Goal: Check status: Check status

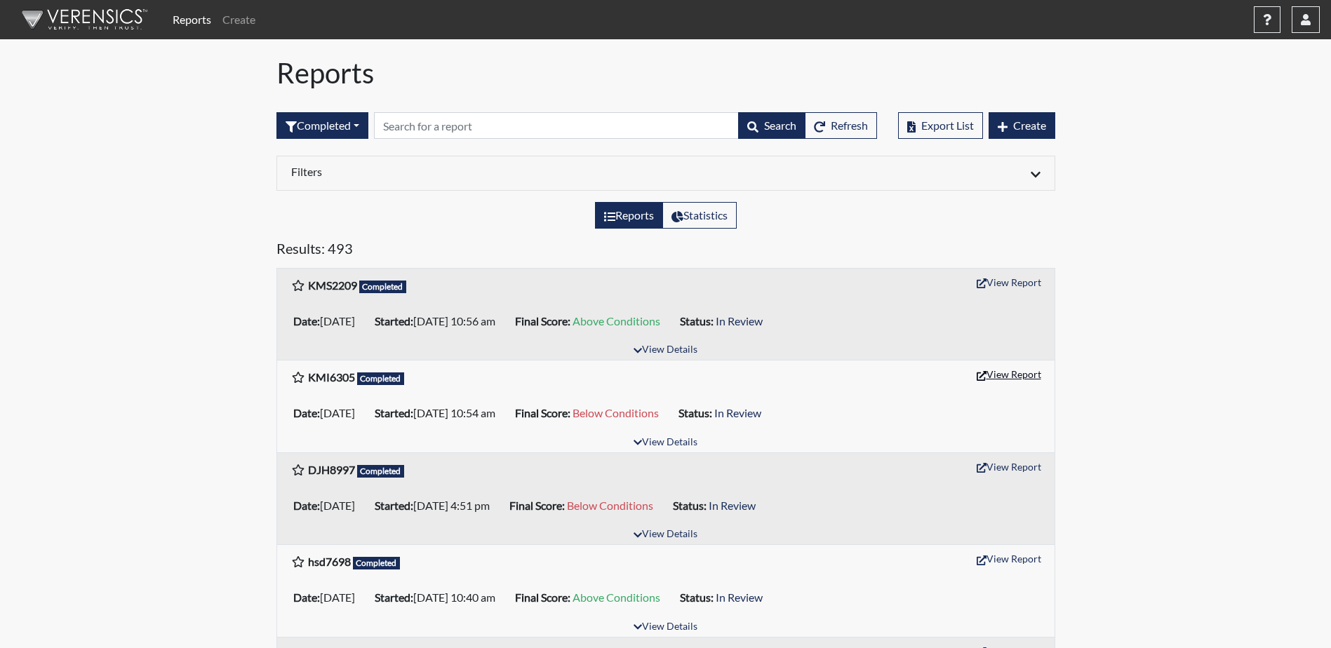
click at [1018, 373] on button "View Report" at bounding box center [1009, 375] width 77 height 22
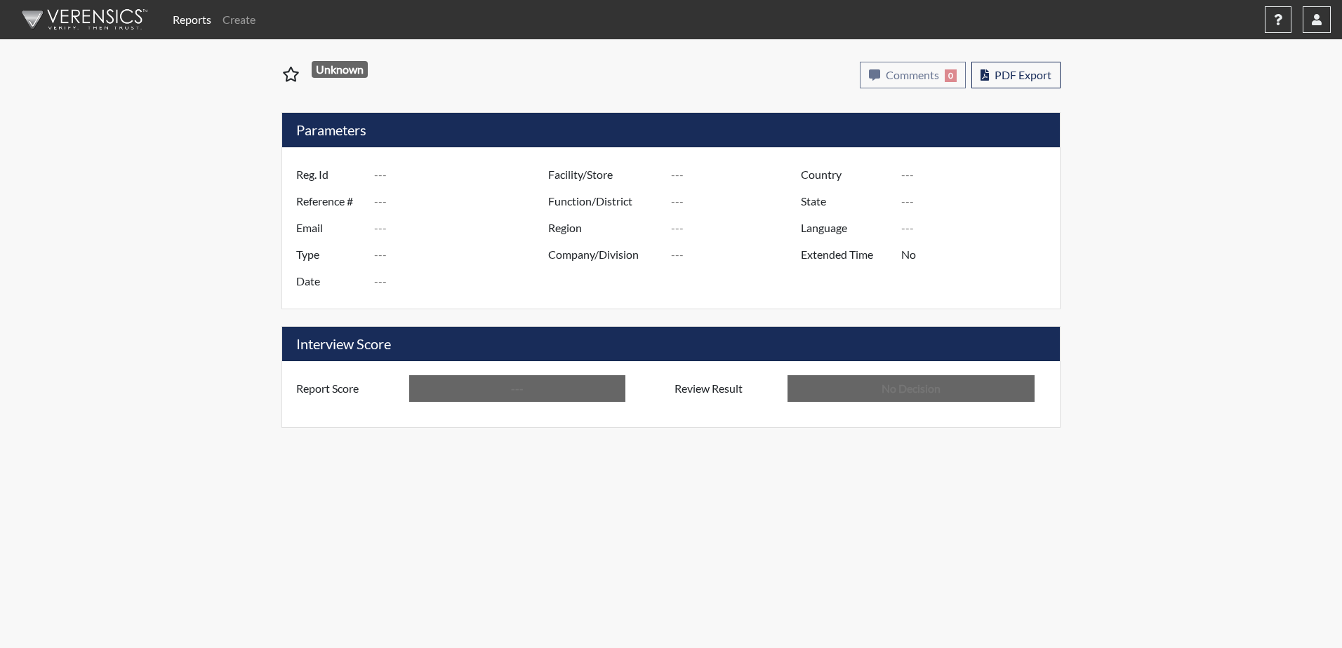
type input "KMI6305"
type input "50834"
type input "---"
type input "Corrections Pre-Employment"
type input "Aug 19, 2025"
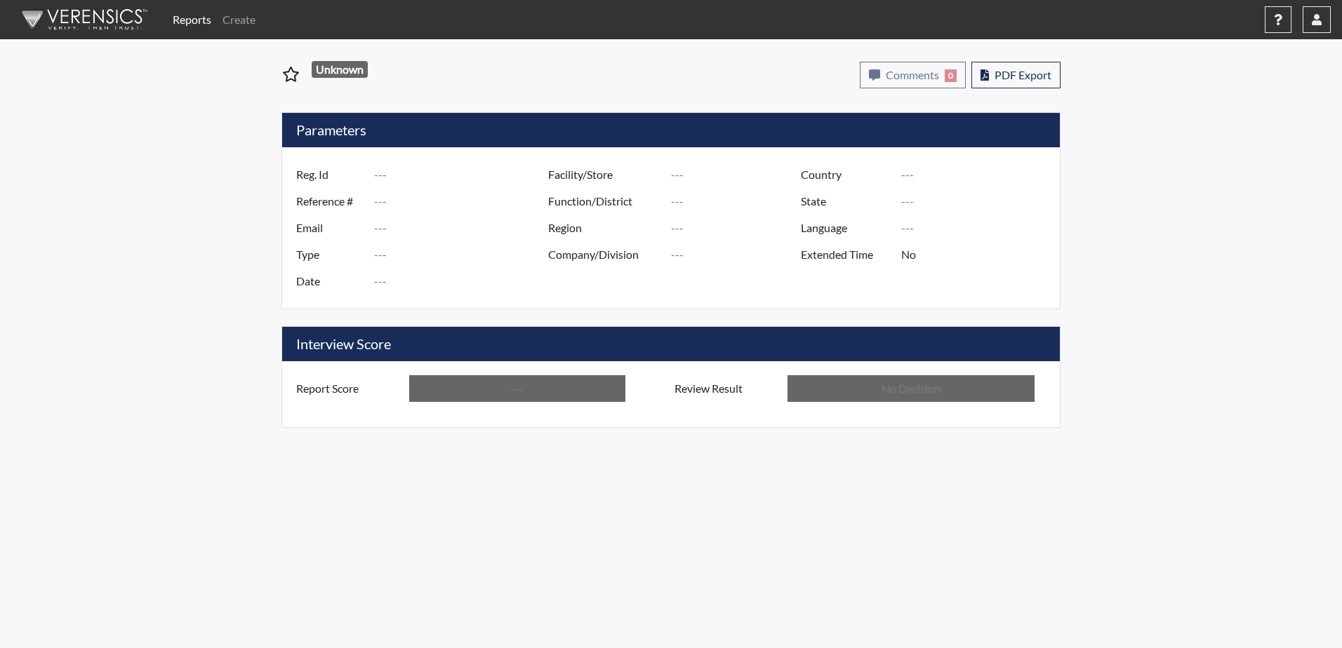
type input "[GEOGRAPHIC_DATA]"
type input "[US_STATE]"
type input "English"
type input "Below Conditions"
type input "In Review"
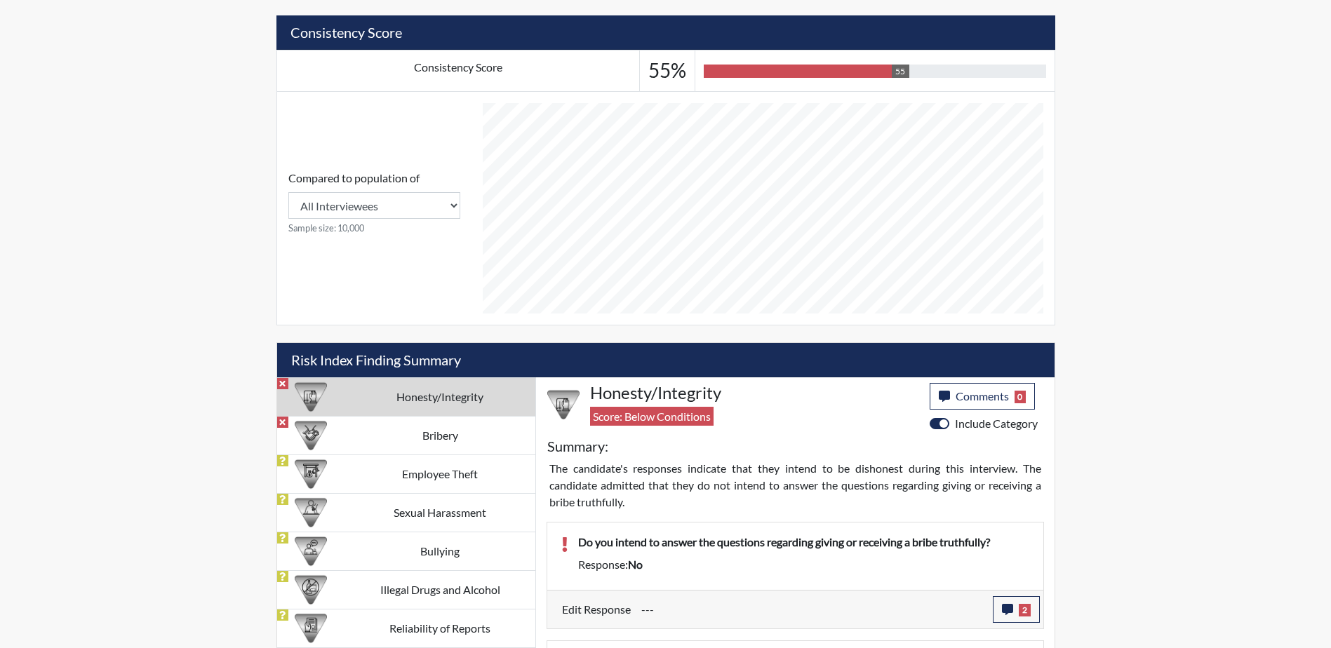
scroll to position [491, 0]
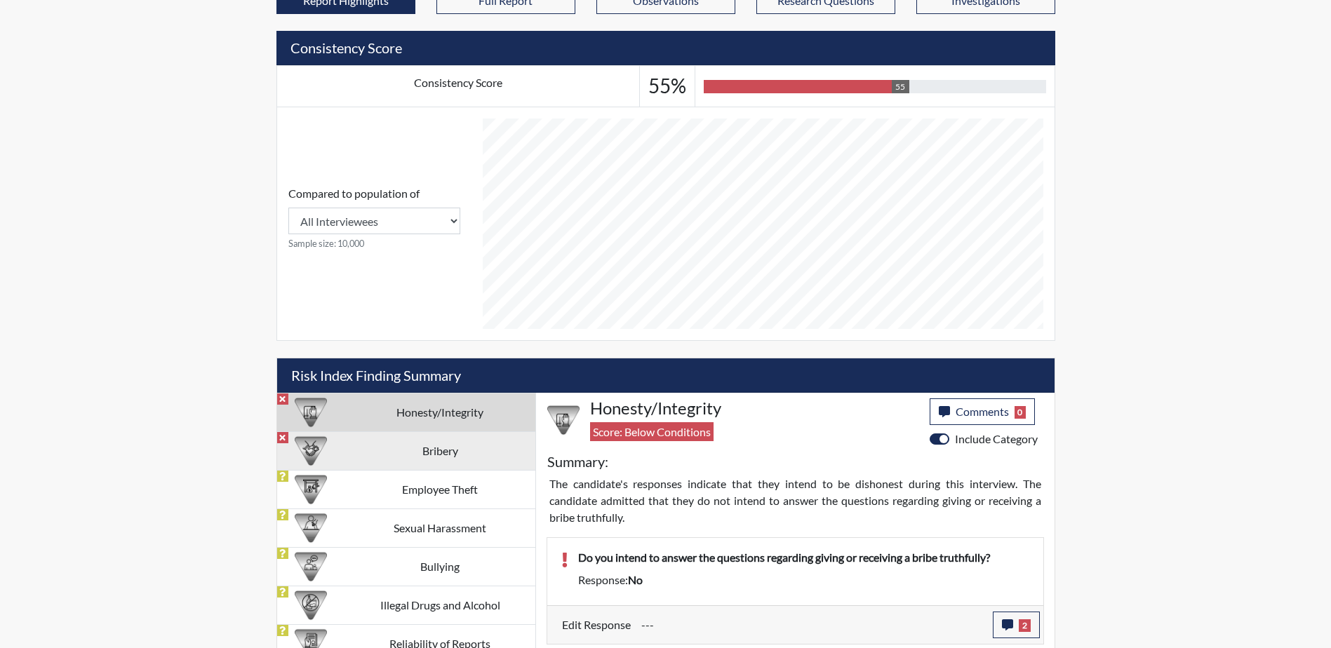
click at [427, 454] on td "Bribery" at bounding box center [440, 451] width 190 height 39
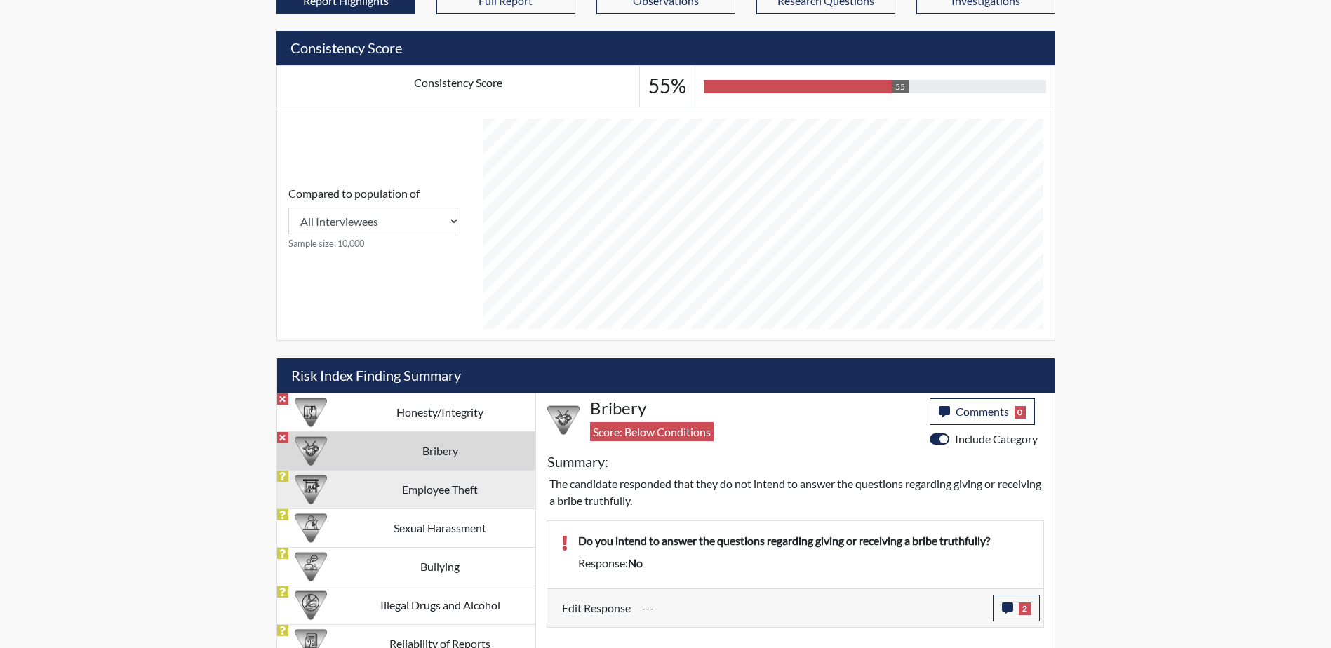
click at [433, 486] on td "Employee Theft" at bounding box center [440, 489] width 190 height 39
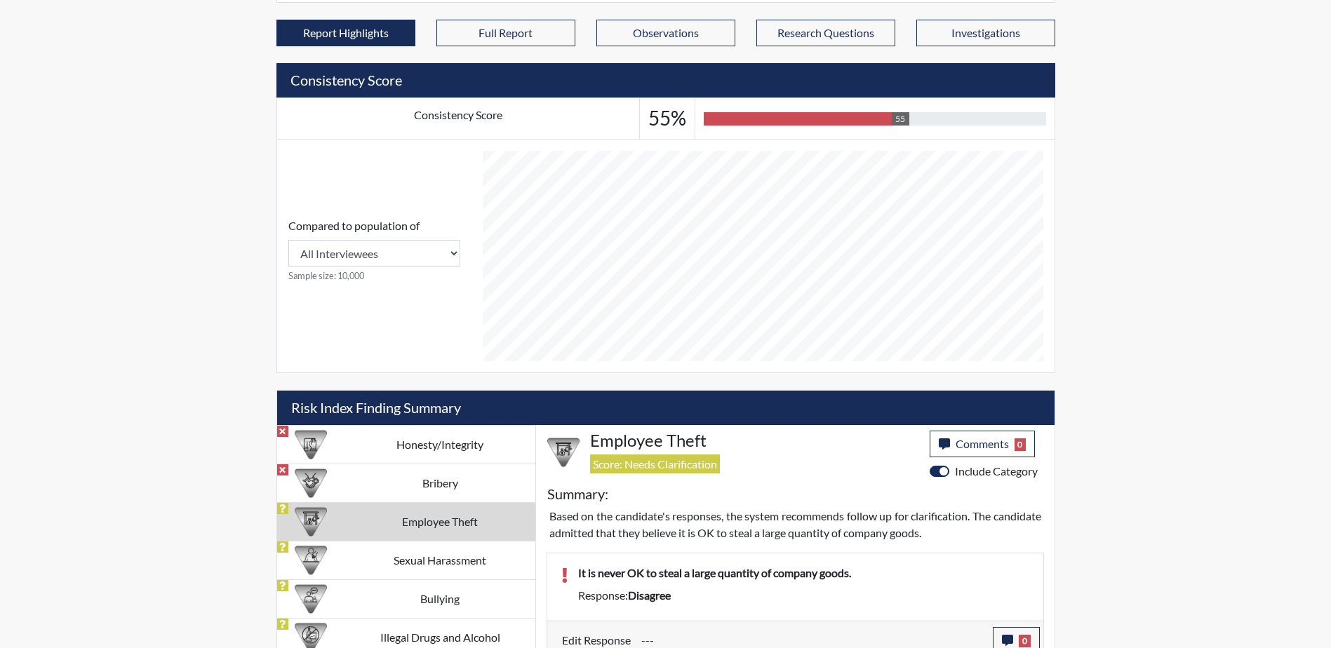
scroll to position [561, 0]
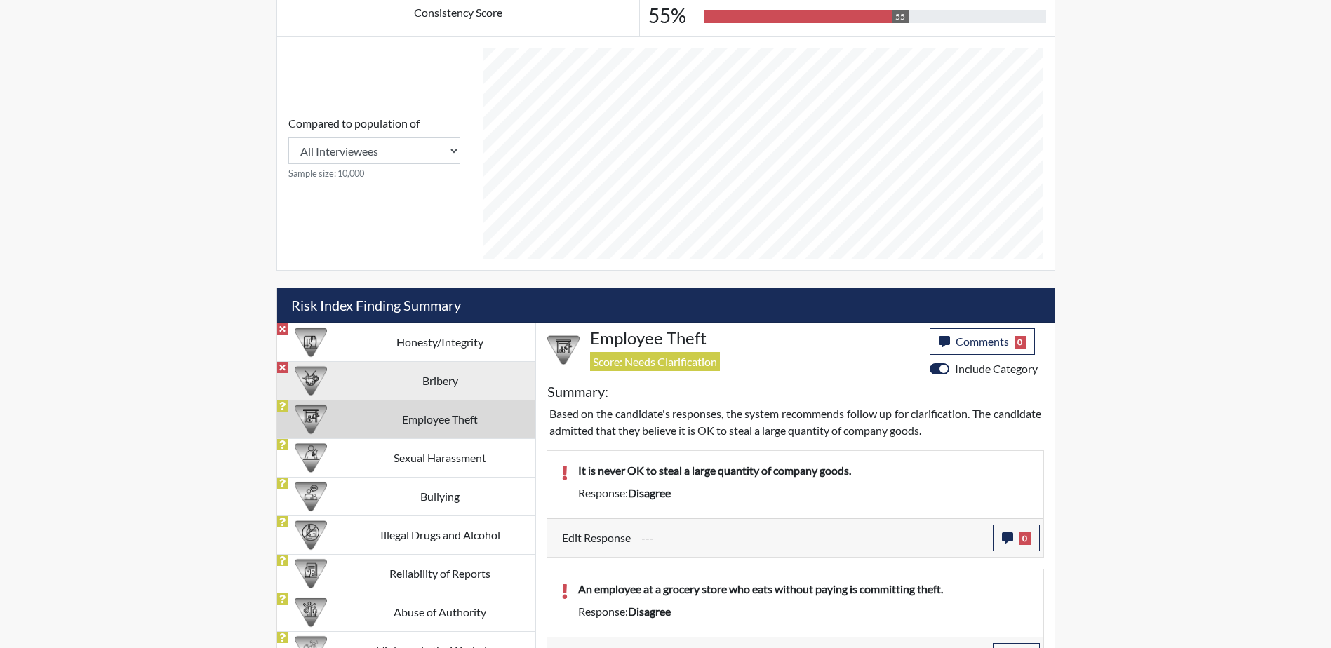
click at [398, 380] on td "Bribery" at bounding box center [440, 380] width 190 height 39
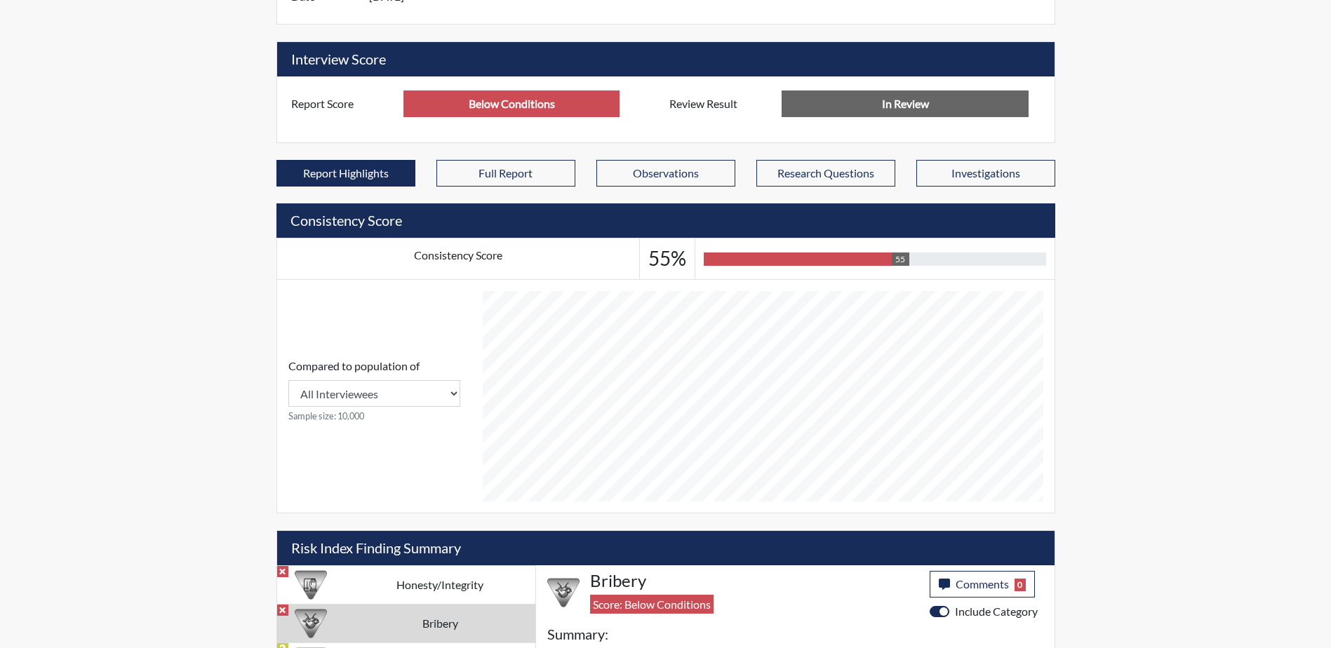
scroll to position [701547, 701197]
click at [420, 589] on td "Honesty/Integrity" at bounding box center [440, 585] width 190 height 39
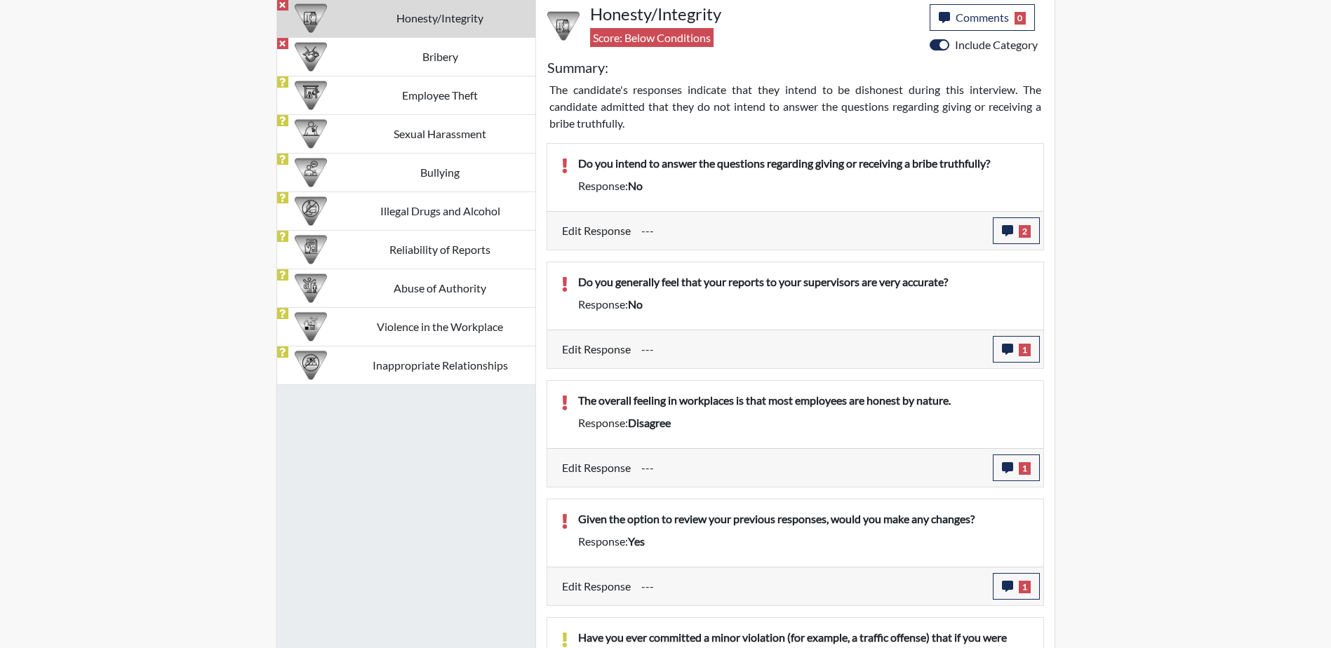
scroll to position [233, 583]
click at [438, 366] on td "Inappropriate Relationships" at bounding box center [440, 365] width 190 height 39
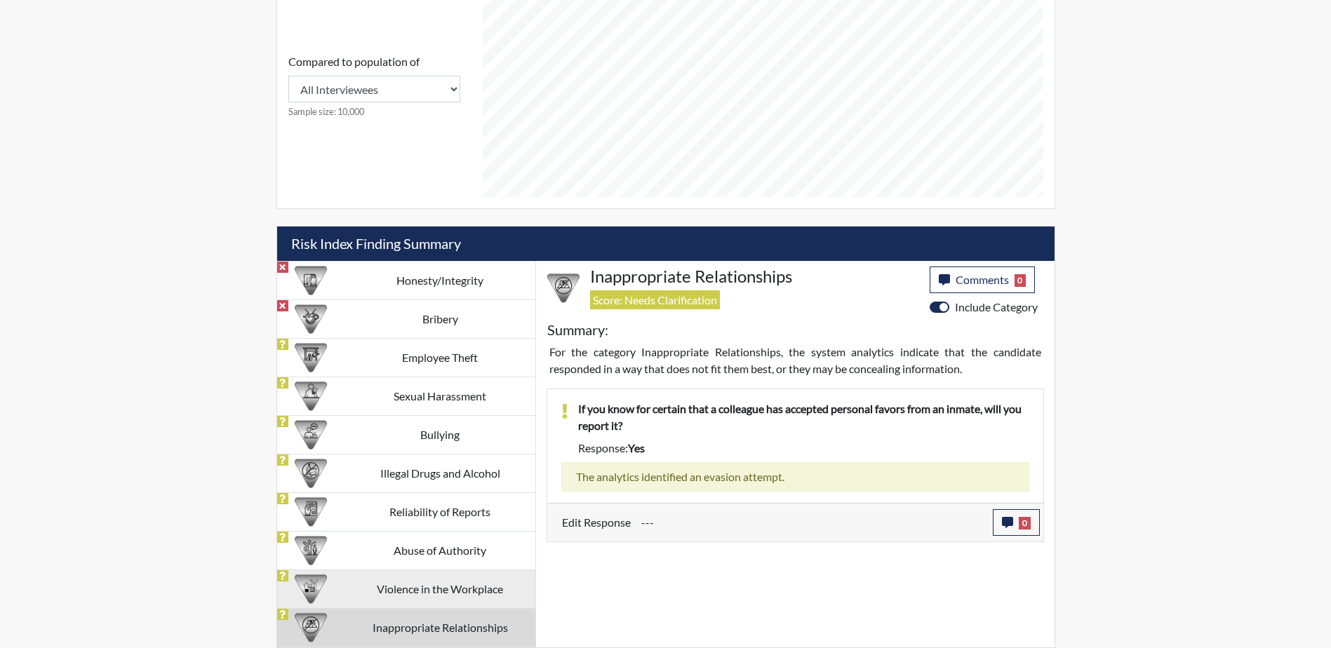
click at [491, 592] on td "Violence in the Workplace" at bounding box center [440, 589] width 190 height 39
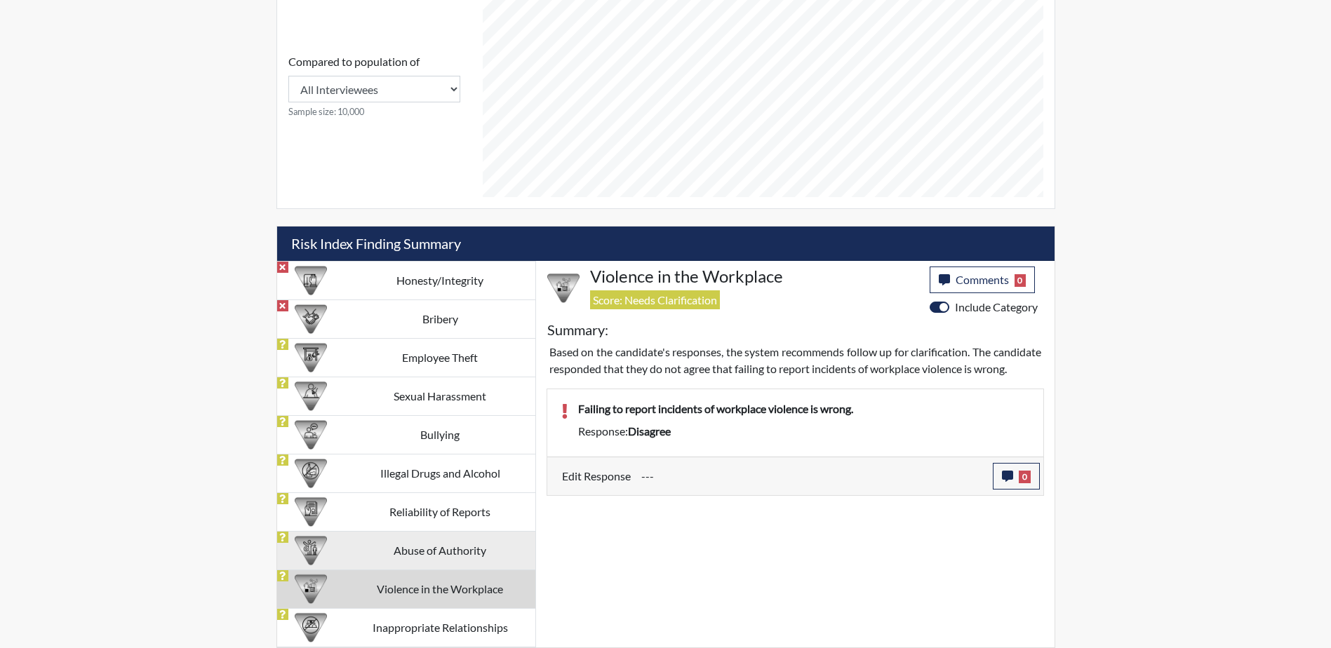
click at [430, 555] on td "Abuse of Authority" at bounding box center [440, 550] width 190 height 39
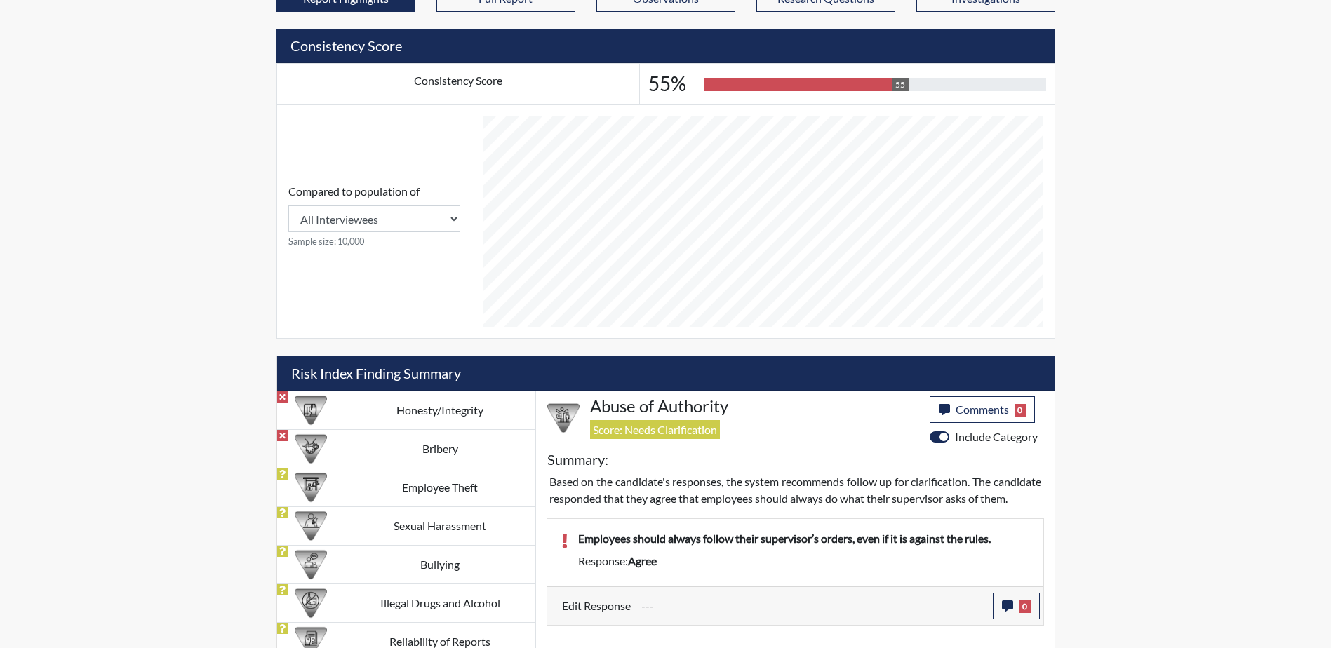
scroll to position [546, 0]
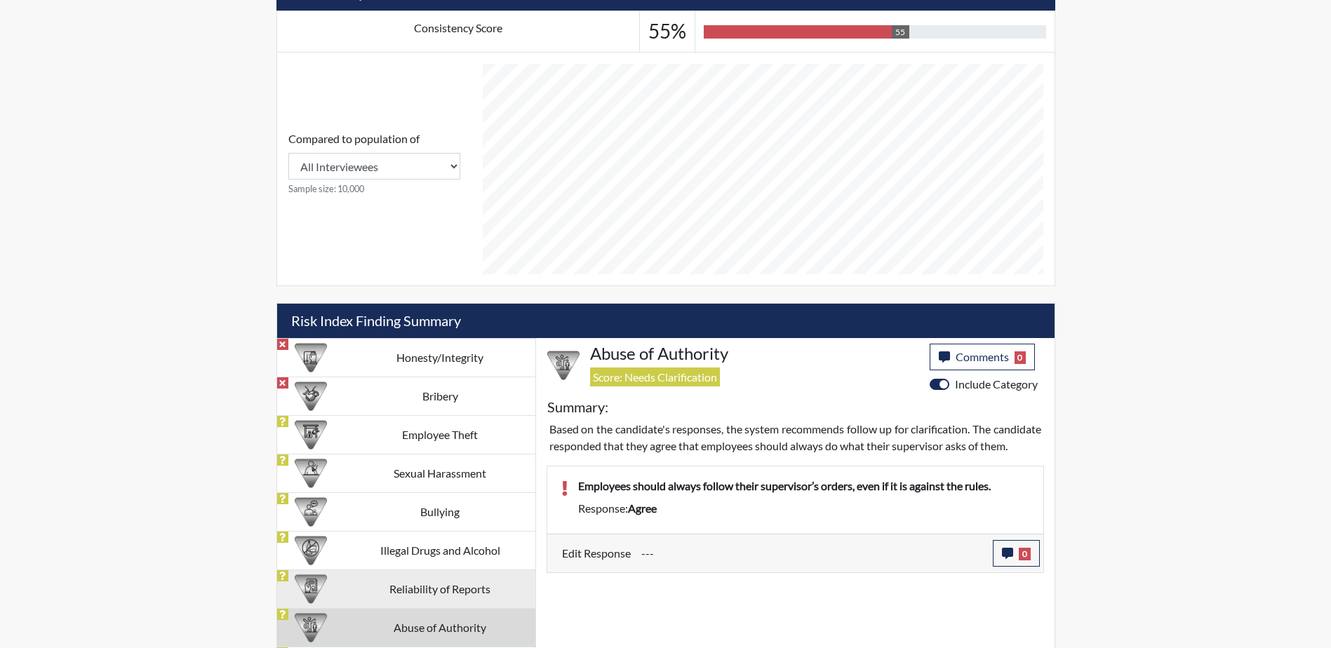
click at [459, 591] on td "Reliability of Reports" at bounding box center [440, 589] width 190 height 39
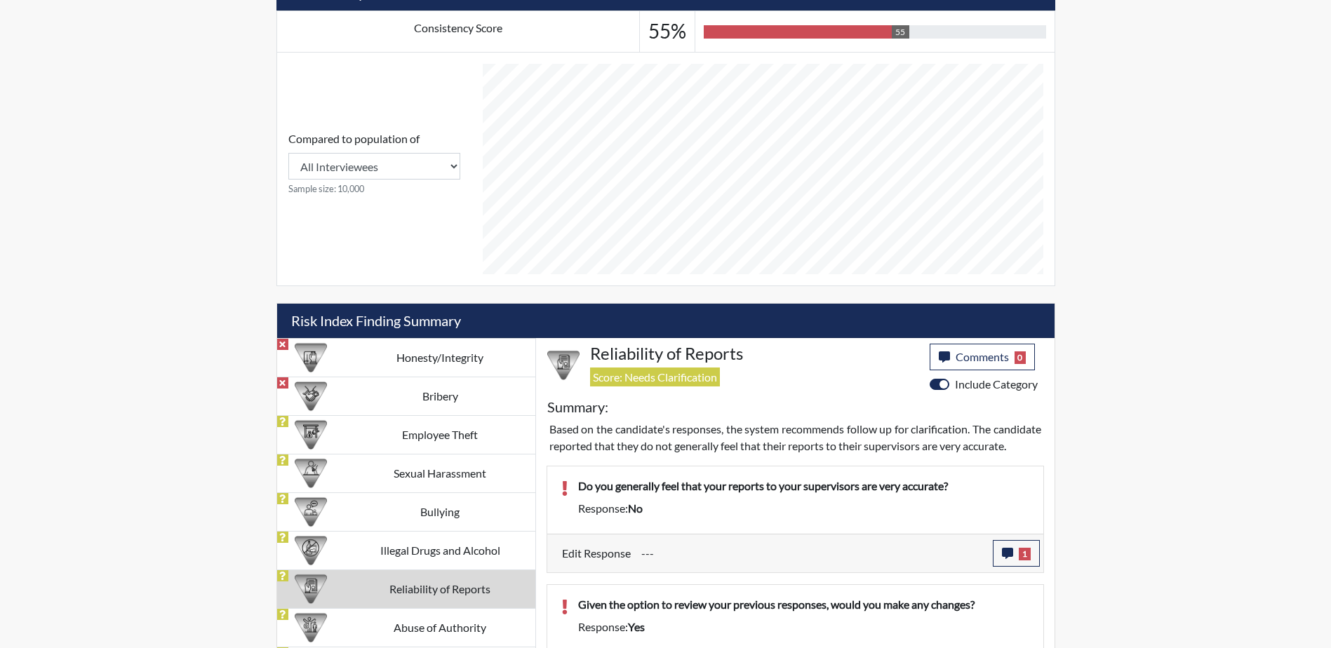
scroll to position [701547, 701197]
click at [446, 549] on td "Illegal Drugs and Alcohol" at bounding box center [440, 550] width 190 height 39
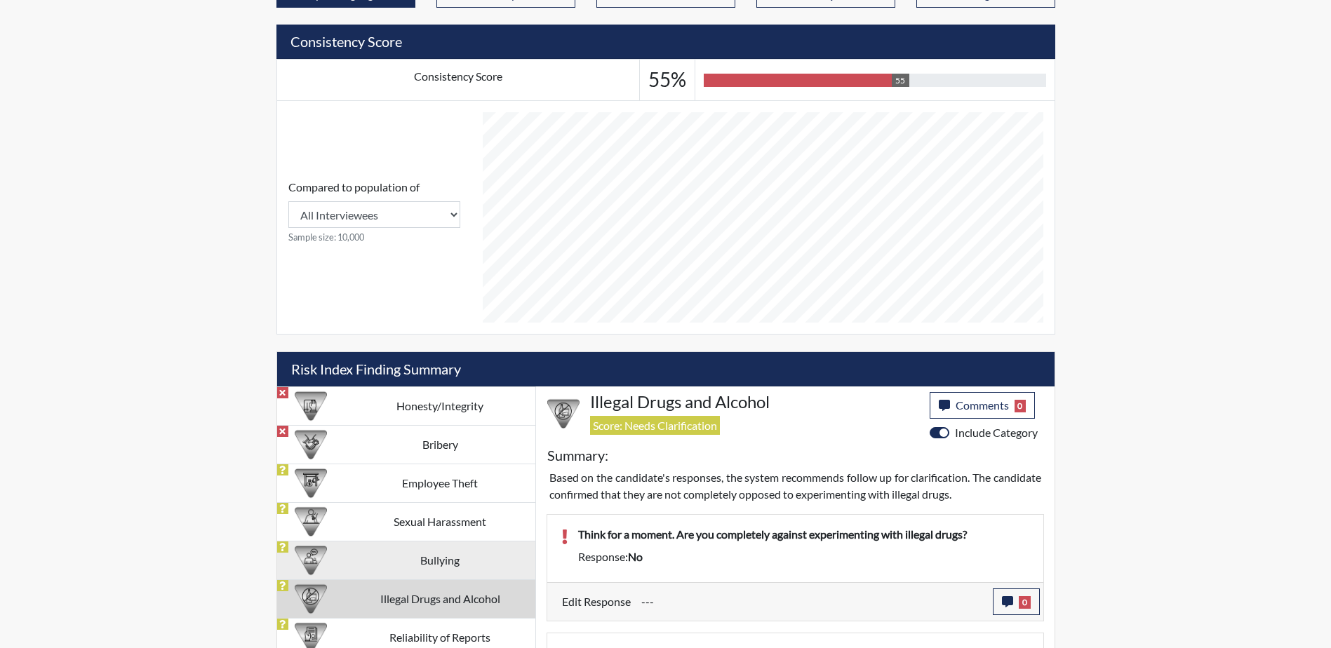
click at [429, 566] on td "Bullying" at bounding box center [440, 560] width 190 height 39
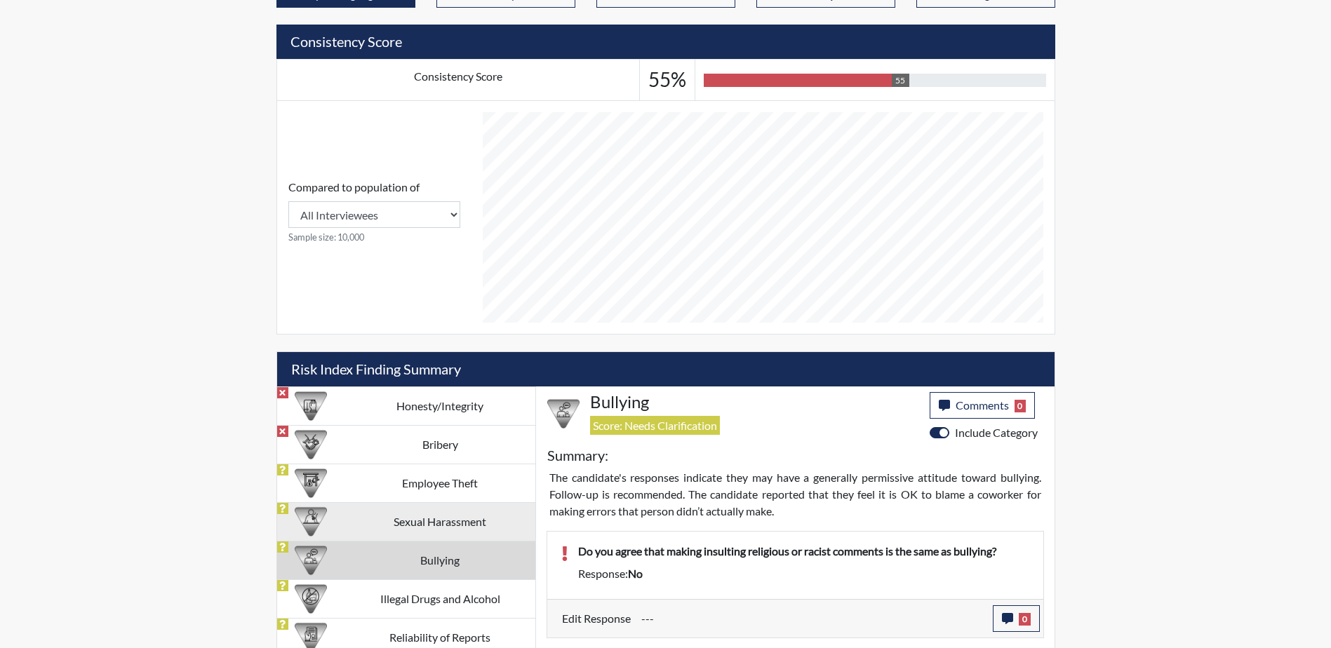
click at [470, 531] on td "Sexual Harassment" at bounding box center [440, 521] width 190 height 39
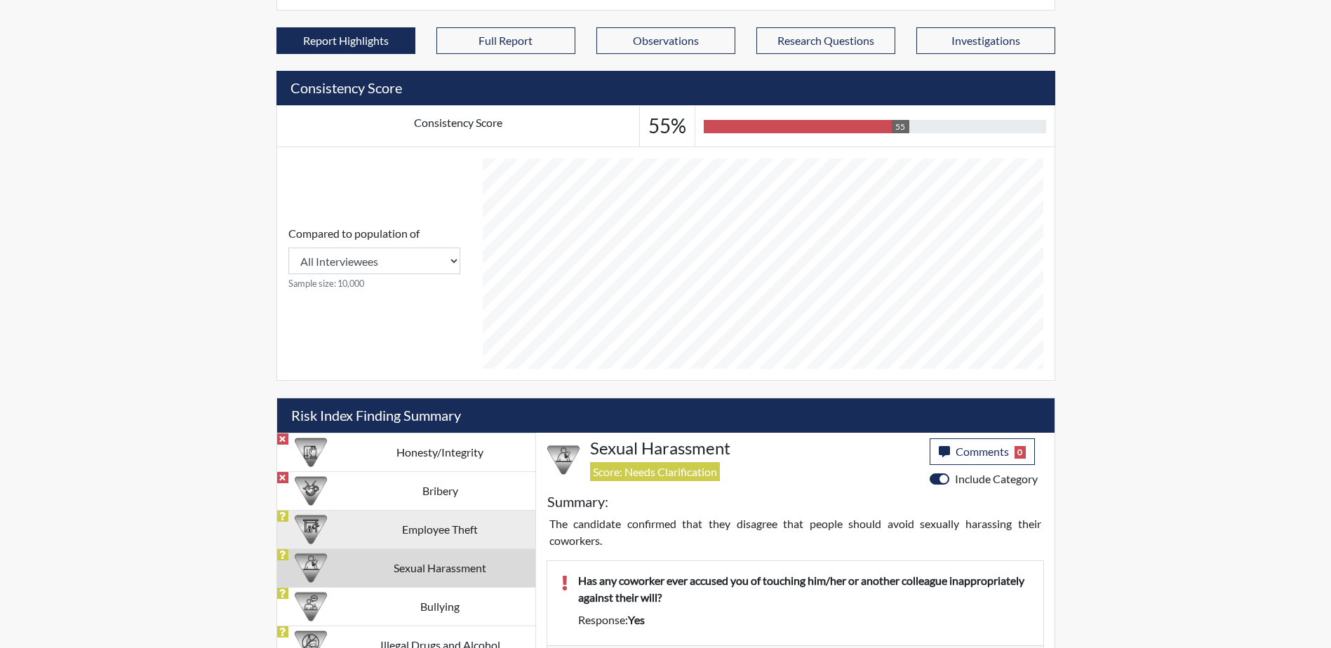
click at [455, 530] on td "Employee Theft" at bounding box center [440, 529] width 190 height 39
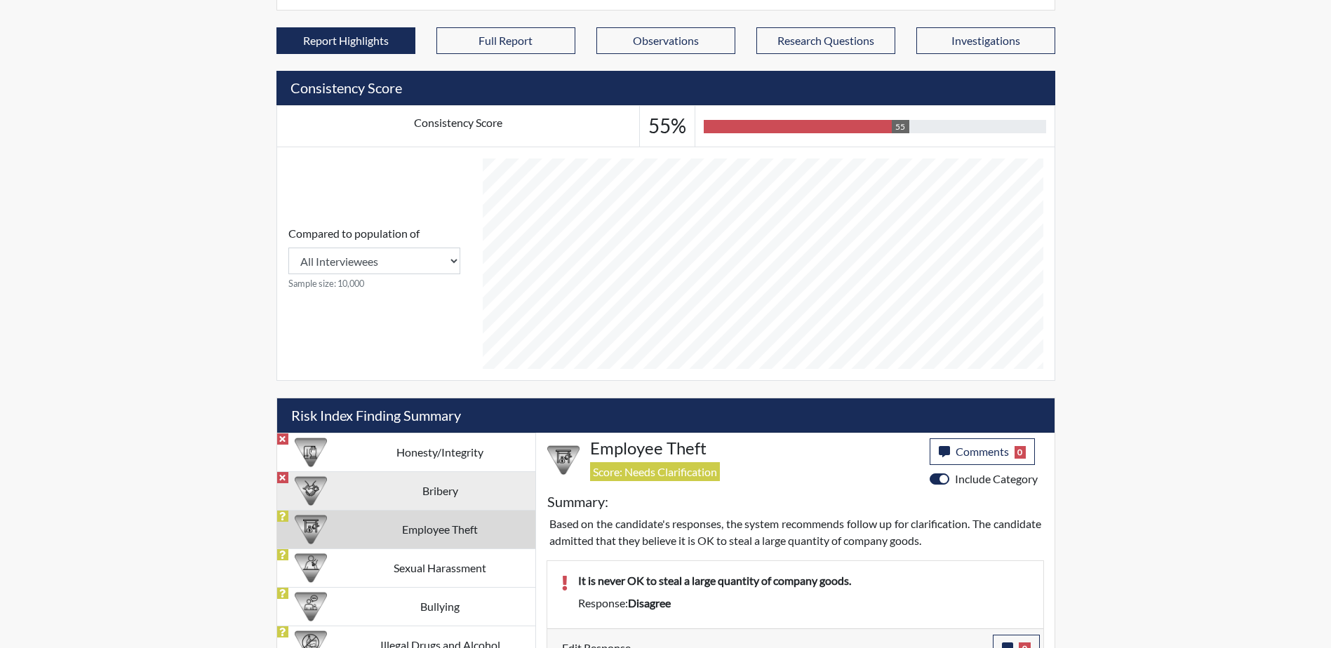
click at [429, 502] on td "Bribery" at bounding box center [440, 491] width 190 height 39
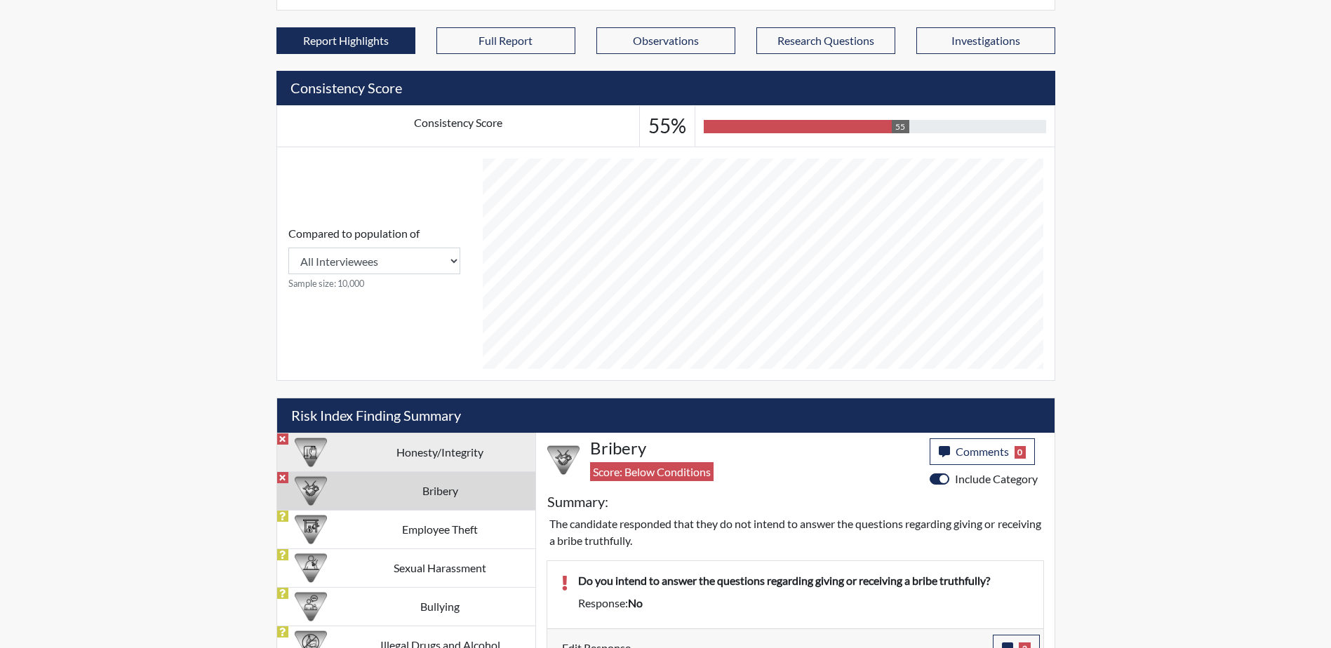
click at [460, 455] on td "Honesty/Integrity" at bounding box center [440, 452] width 190 height 39
